Goal: Check status: Check status

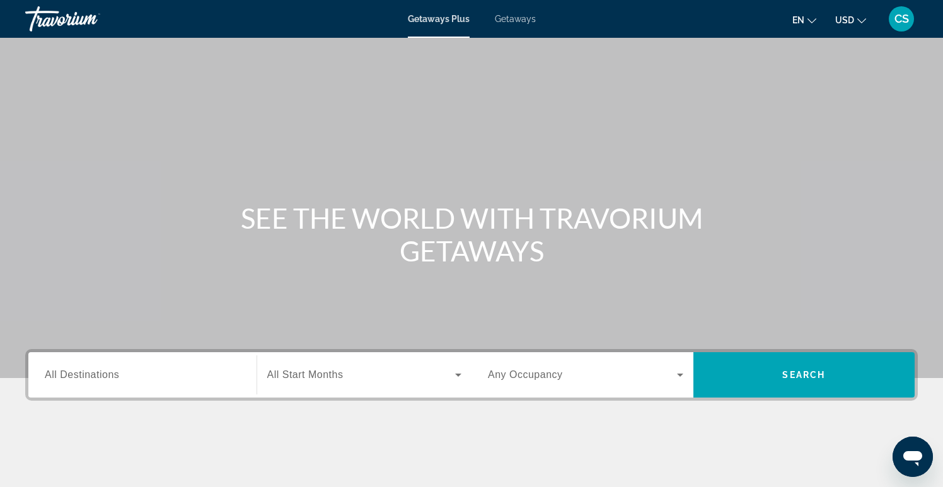
click at [905, 20] on span "CS" at bounding box center [902, 19] width 14 height 13
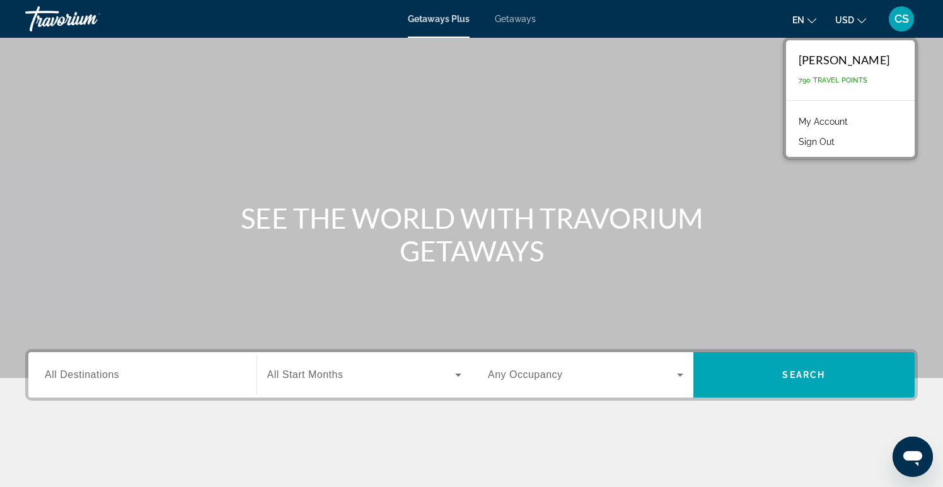
click at [831, 122] on link "My Account" at bounding box center [823, 121] width 62 height 16
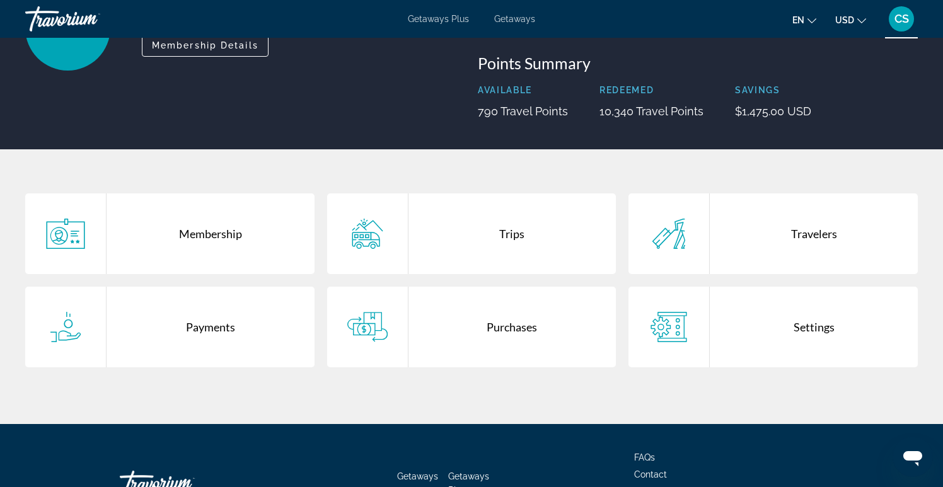
scroll to position [136, 0]
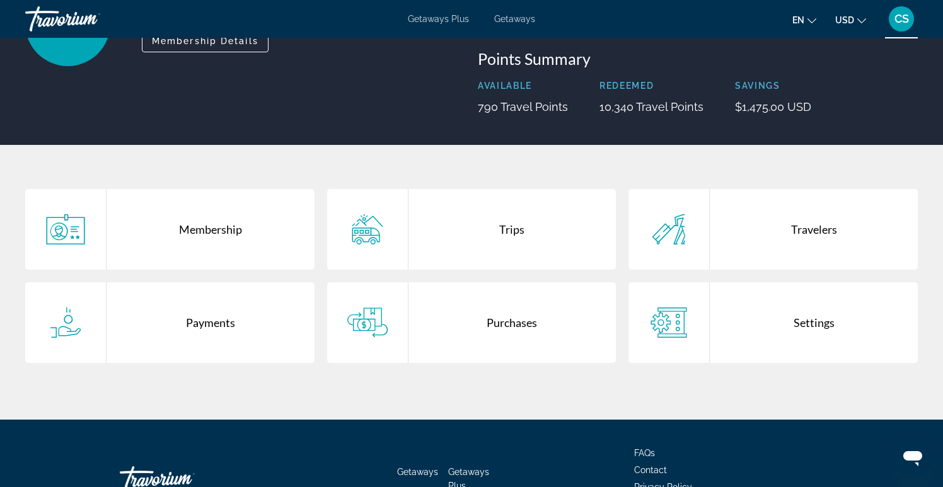
click at [516, 325] on div "Purchases" at bounding box center [512, 322] width 208 height 81
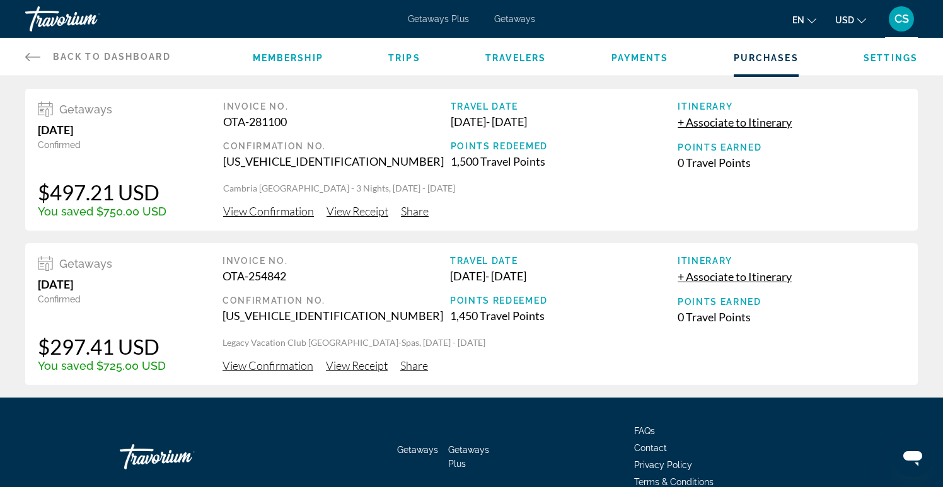
click at [403, 58] on span "Trips" at bounding box center [404, 58] width 32 height 10
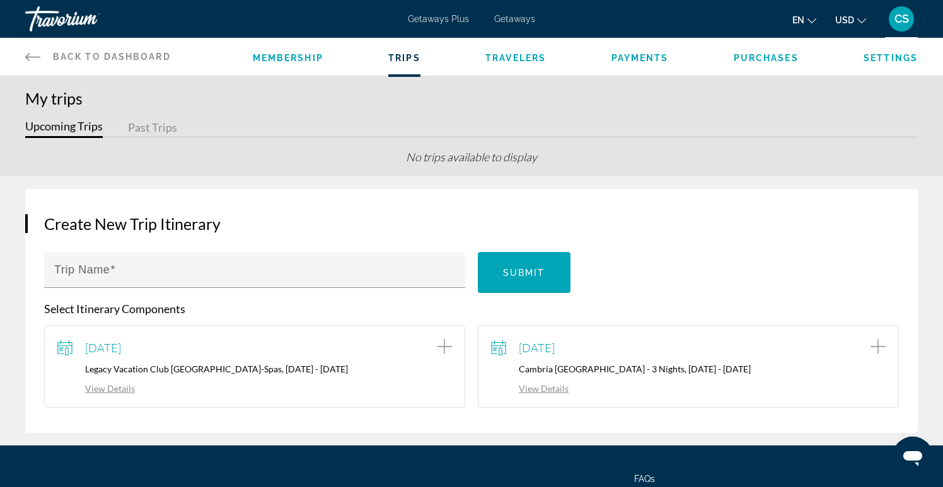
click at [655, 60] on span "Payments" at bounding box center [639, 58] width 57 height 10
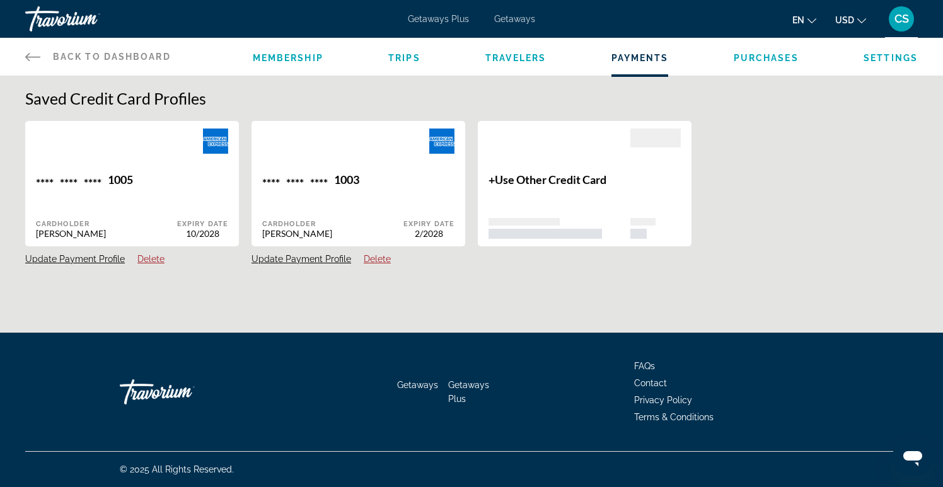
click at [765, 62] on span "Purchases" at bounding box center [766, 58] width 65 height 10
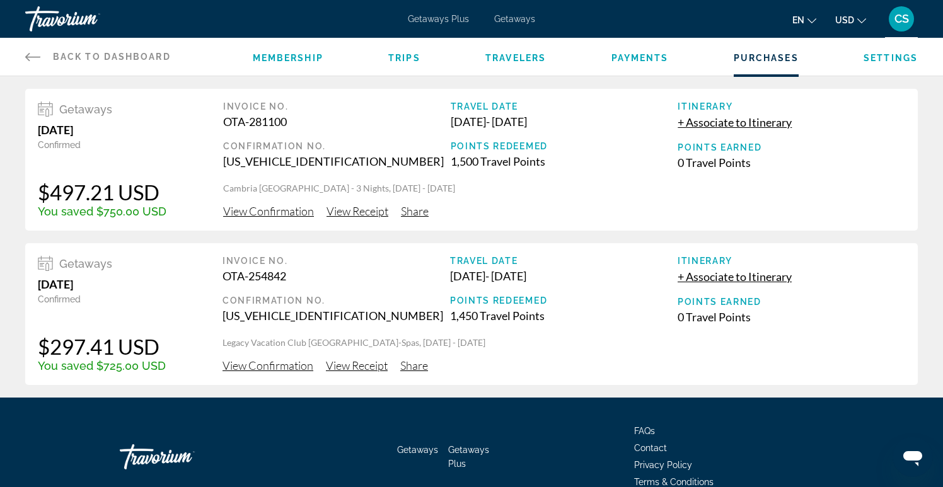
click at [439, 16] on span "Getaways Plus" at bounding box center [438, 19] width 61 height 10
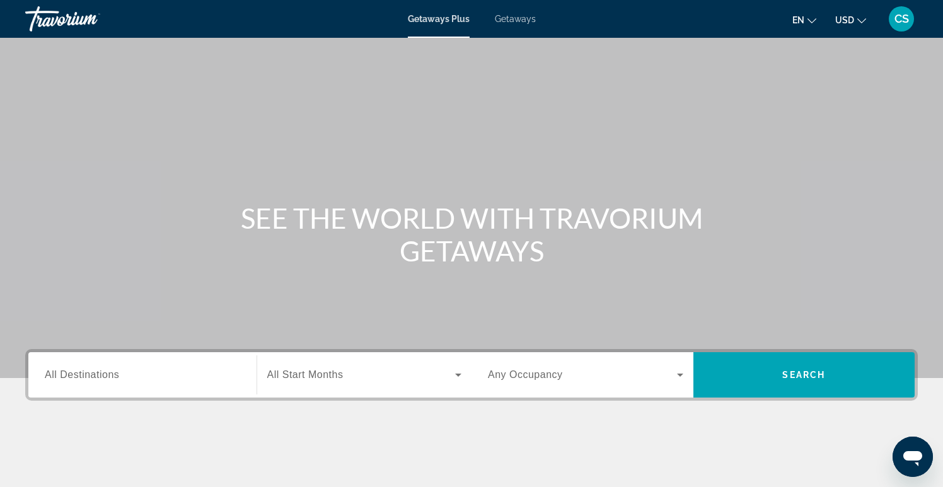
click at [906, 21] on span "CS" at bounding box center [902, 19] width 14 height 13
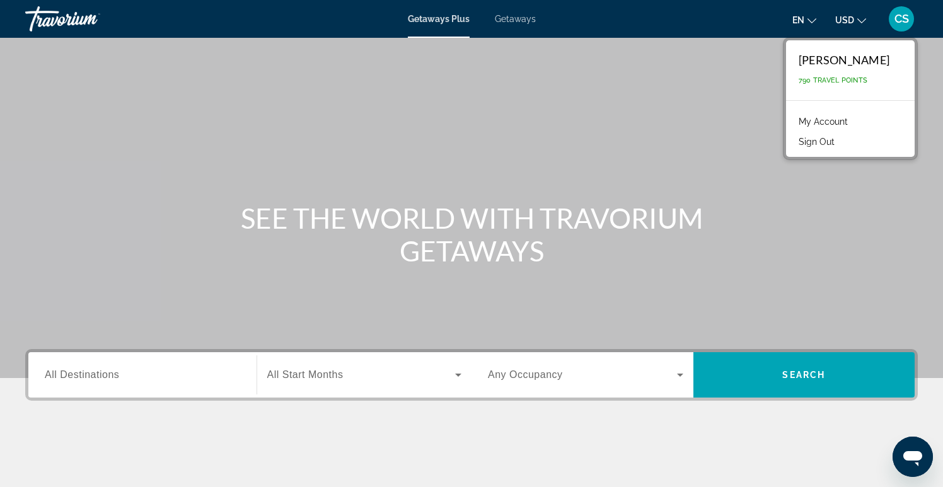
click at [854, 121] on link "My Account" at bounding box center [823, 121] width 62 height 16
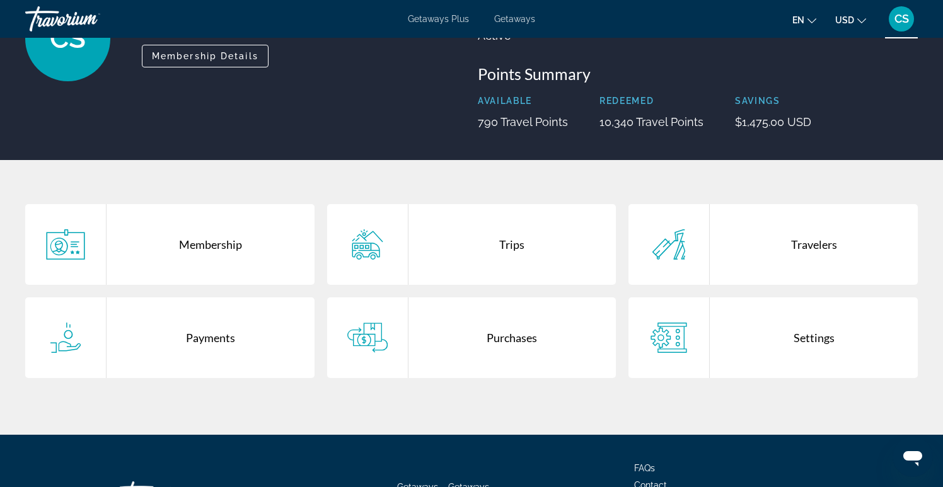
scroll to position [122, 0]
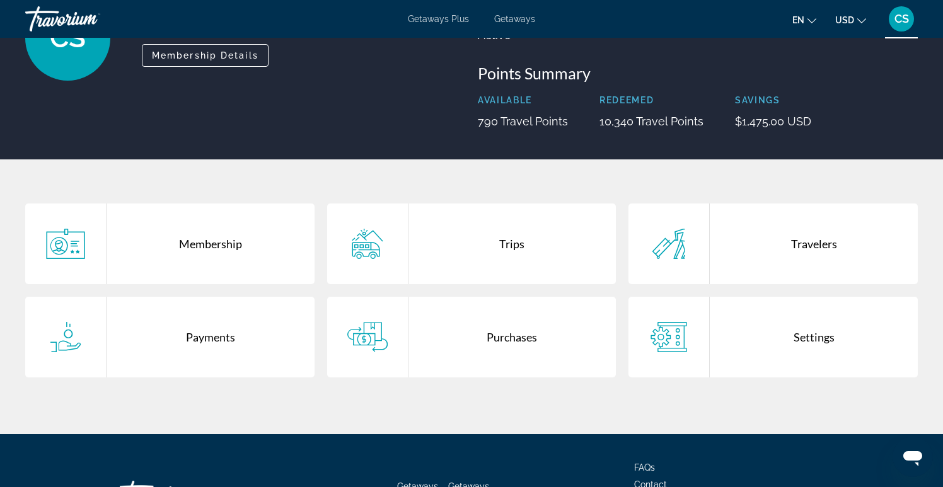
click at [535, 249] on div "Trips" at bounding box center [512, 244] width 208 height 81
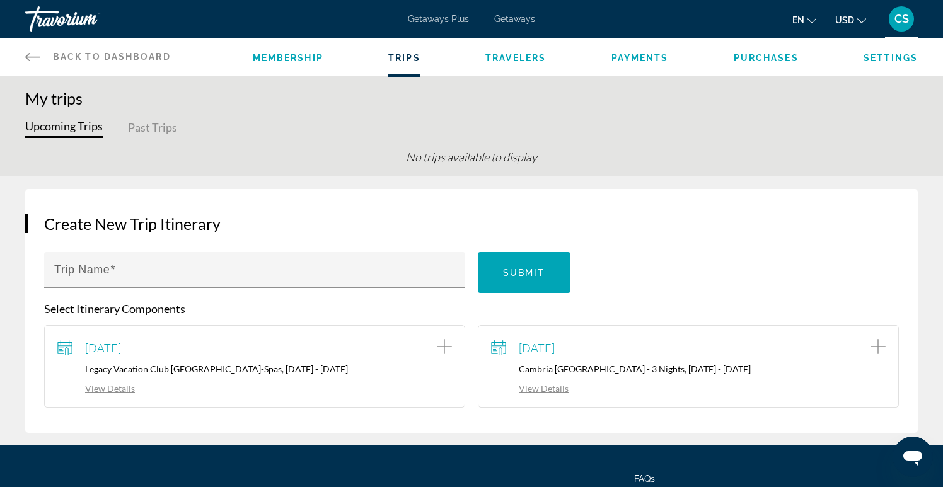
click at [900, 22] on span "CS" at bounding box center [902, 19] width 14 height 13
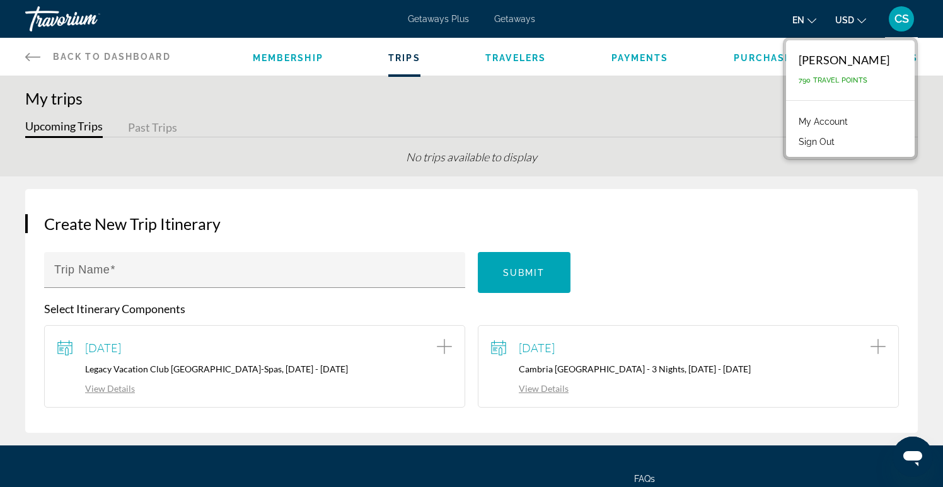
click at [841, 150] on button "Sign Out" at bounding box center [816, 142] width 49 height 16
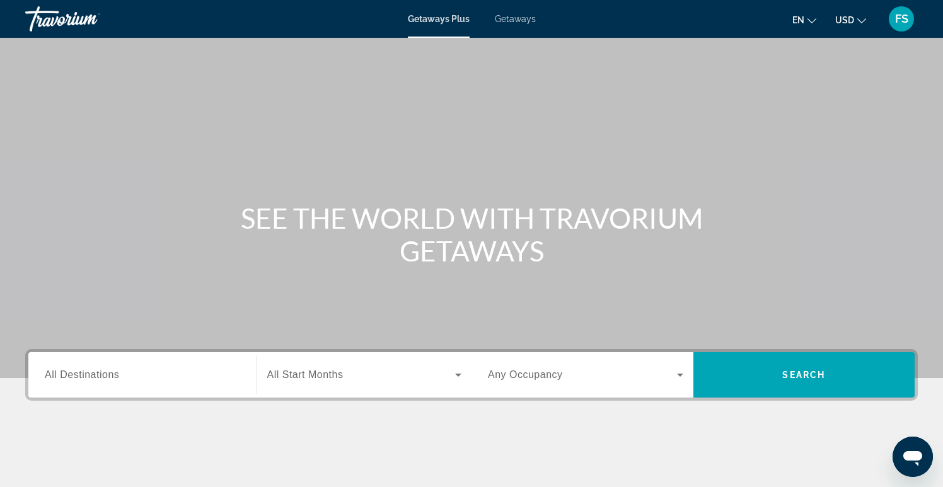
click at [894, 24] on div "FS" at bounding box center [901, 18] width 25 height 25
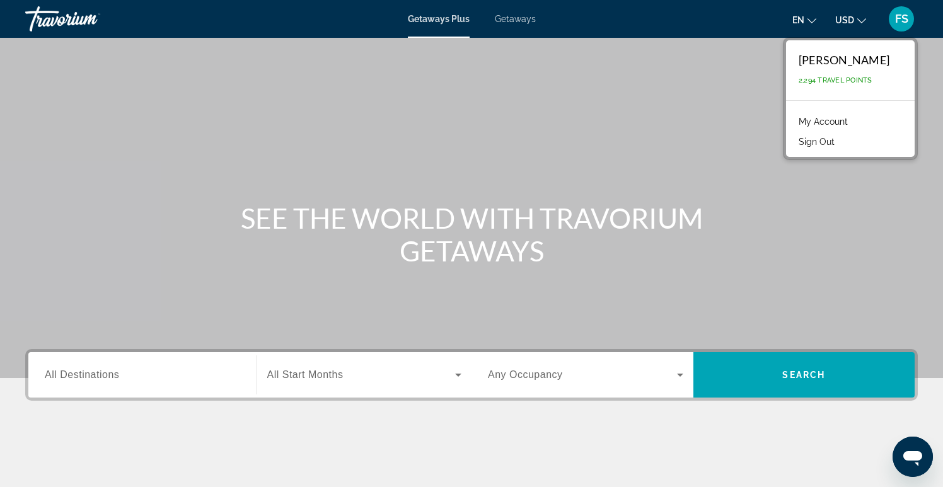
click at [854, 124] on link "My Account" at bounding box center [823, 121] width 62 height 16
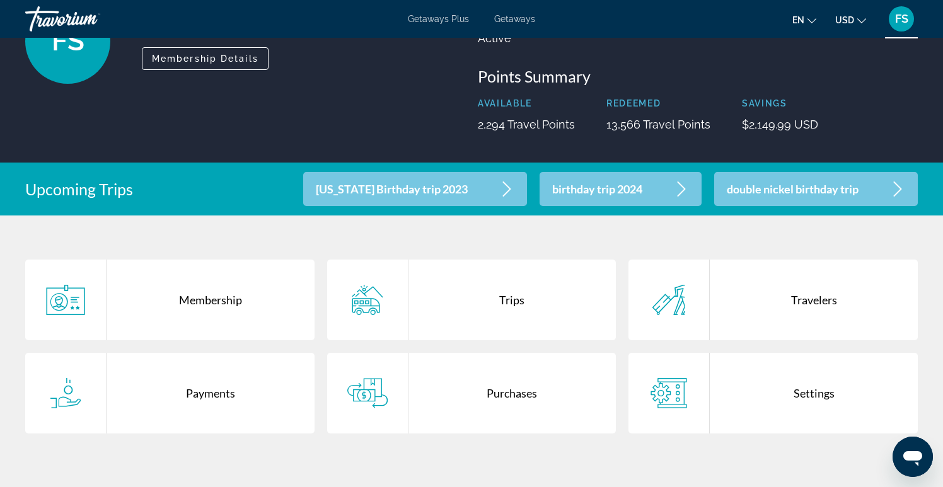
scroll to position [122, 0]
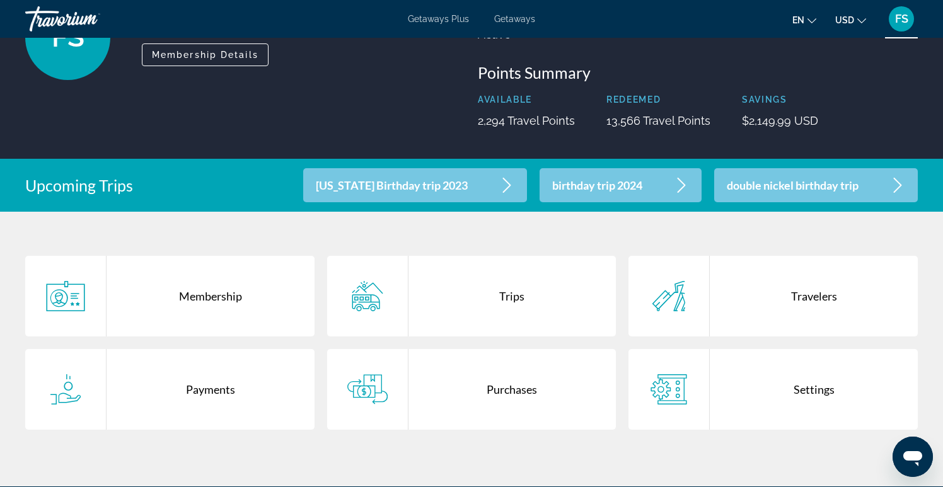
click at [526, 393] on div "Purchases" at bounding box center [512, 389] width 208 height 81
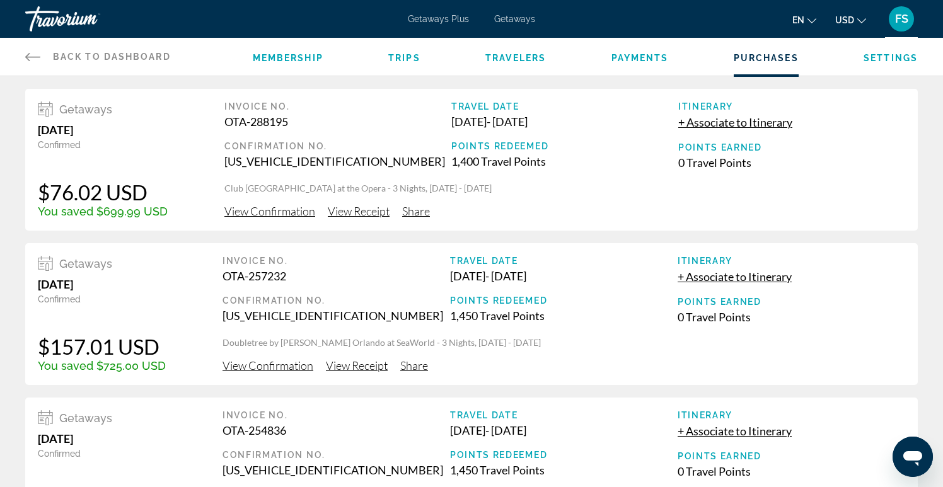
click at [266, 212] on span "View Confirmation" at bounding box center [269, 211] width 91 height 14
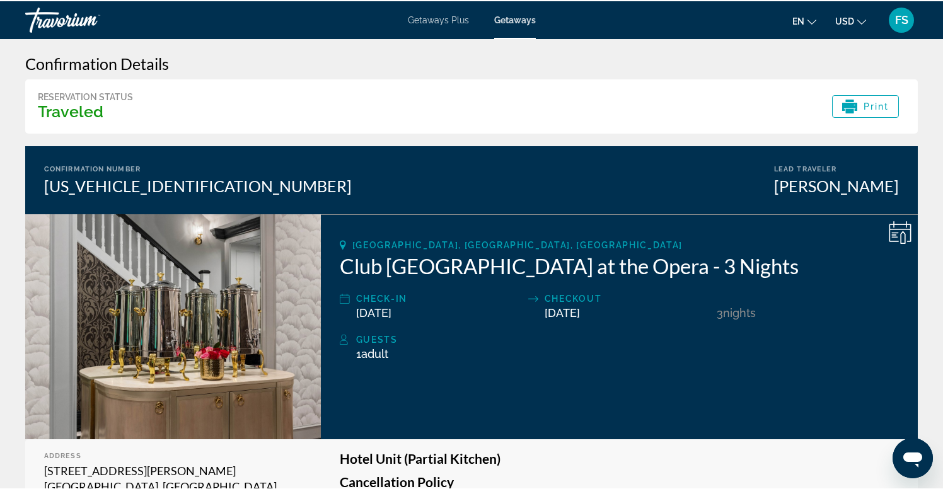
scroll to position [11, 0]
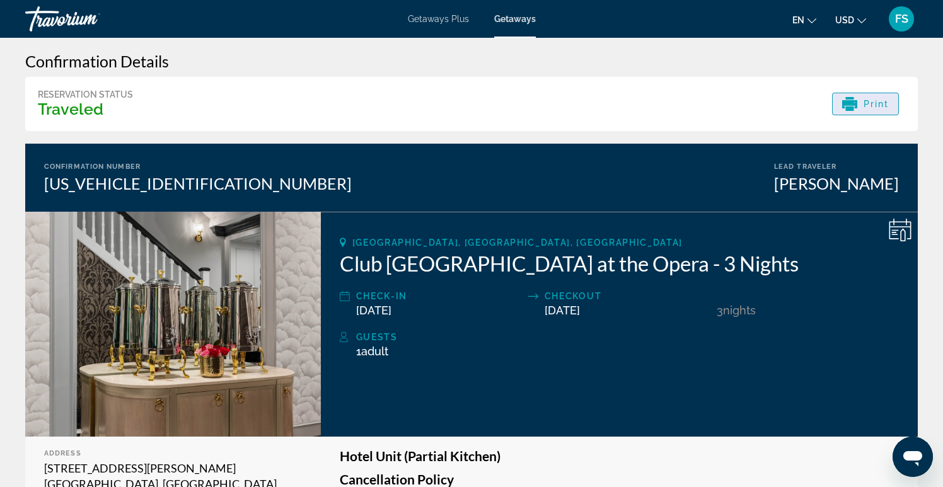
click at [872, 106] on span "Print" at bounding box center [877, 104] width 26 height 10
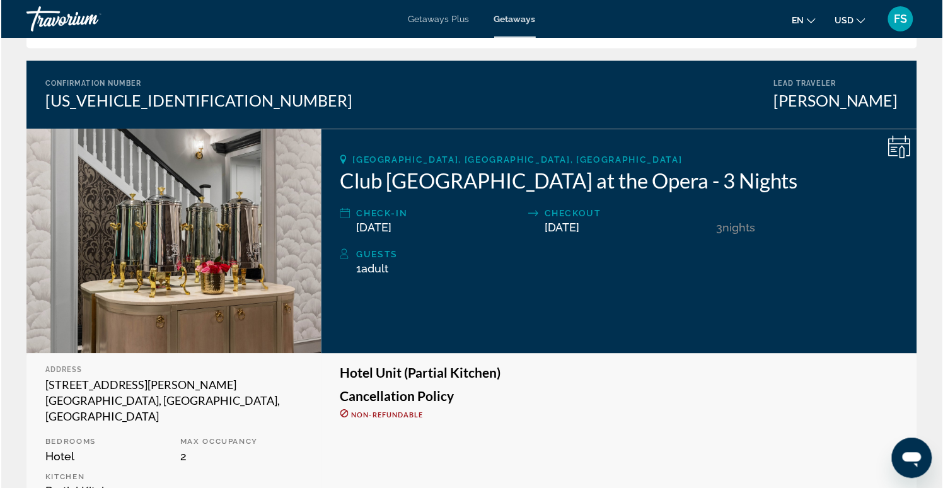
scroll to position [93, 0]
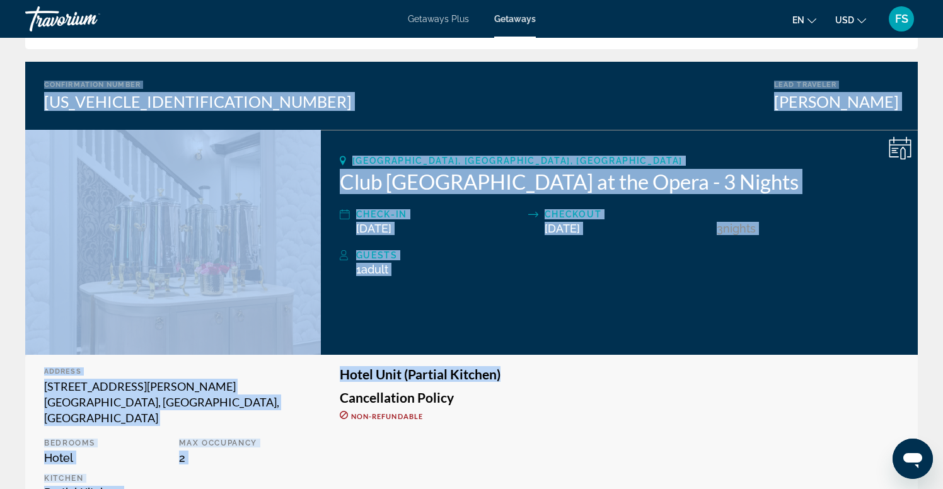
drag, startPoint x: 40, startPoint y: 72, endPoint x: 722, endPoint y: 379, distance: 748.8
copy div "Confirmation Number EVRN0001062008001 Lead Traveler Felicia Smith San Francisco…"
